Goal: Transaction & Acquisition: Subscribe to service/newsletter

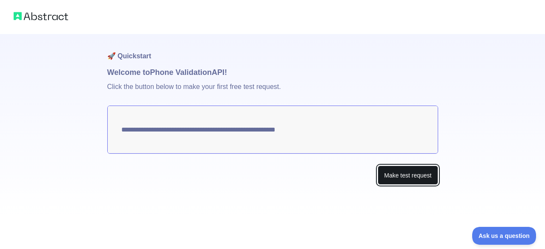
click at [389, 175] on button "Make test request" at bounding box center [408, 175] width 60 height 19
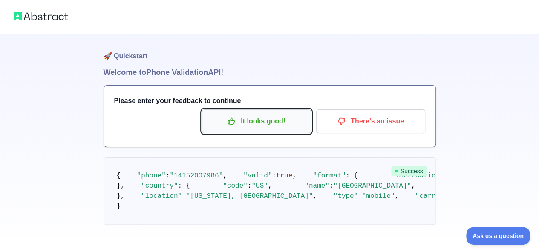
click at [287, 129] on button "It looks good!" at bounding box center [256, 122] width 109 height 24
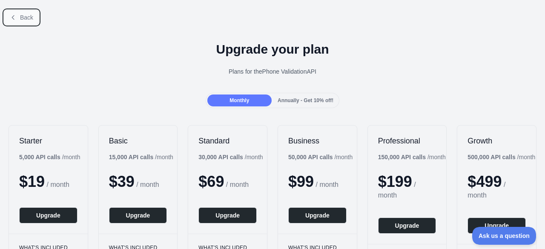
click at [23, 12] on button "Back" at bounding box center [21, 17] width 35 height 14
